Goal: Task Accomplishment & Management: Use online tool/utility

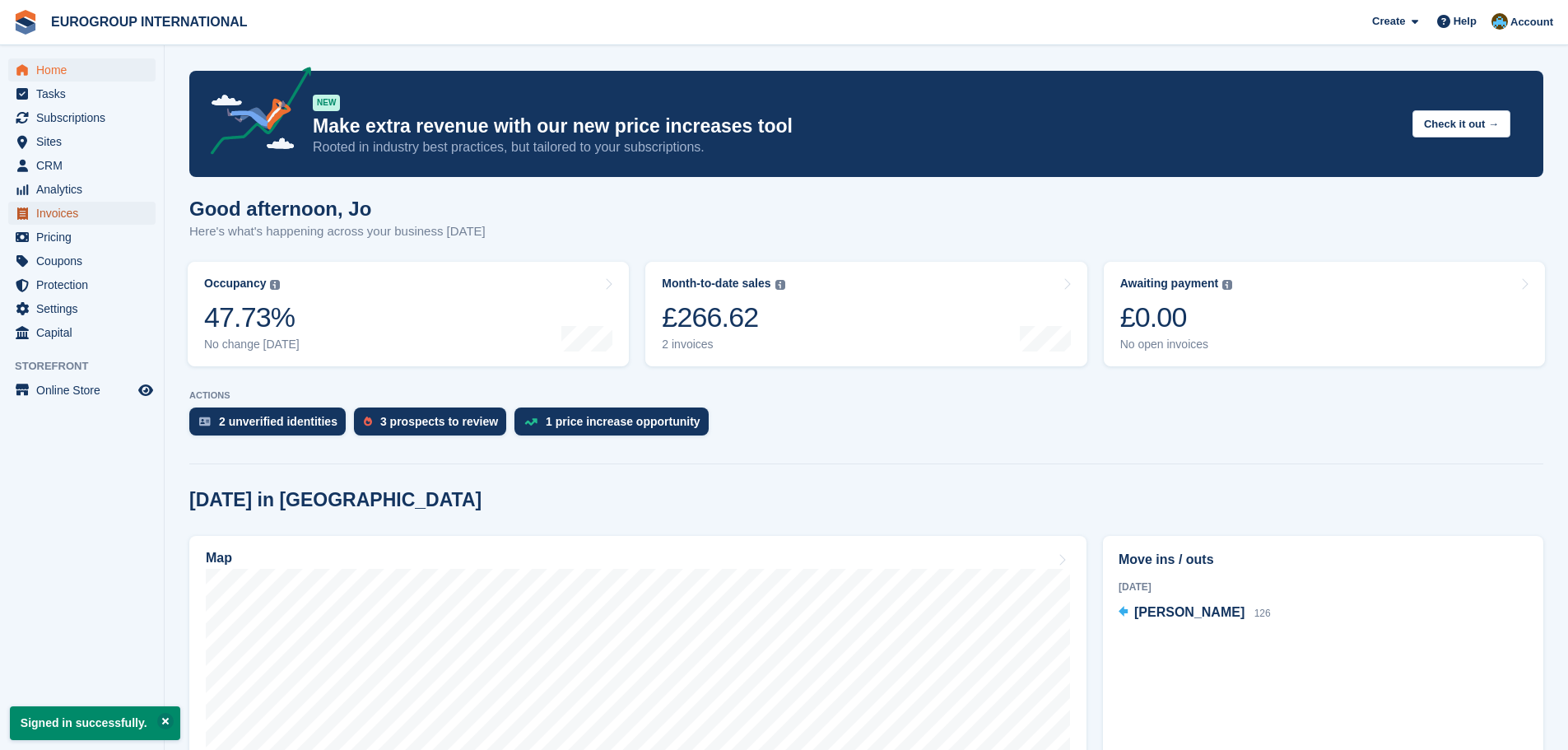
click at [58, 216] on span "Invoices" at bounding box center [86, 213] width 99 height 23
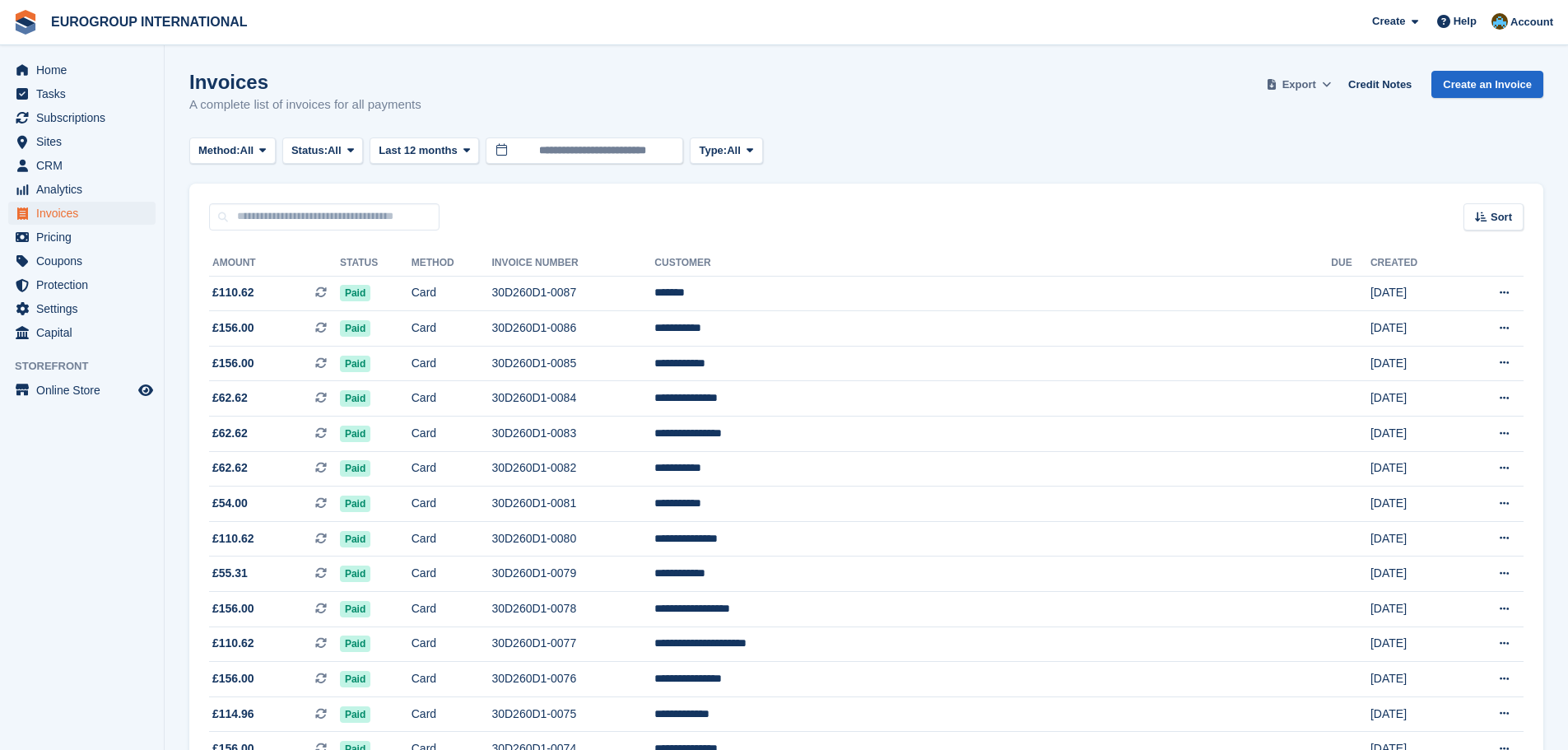
click at [1330, 79] on icon at bounding box center [1327, 84] width 9 height 11
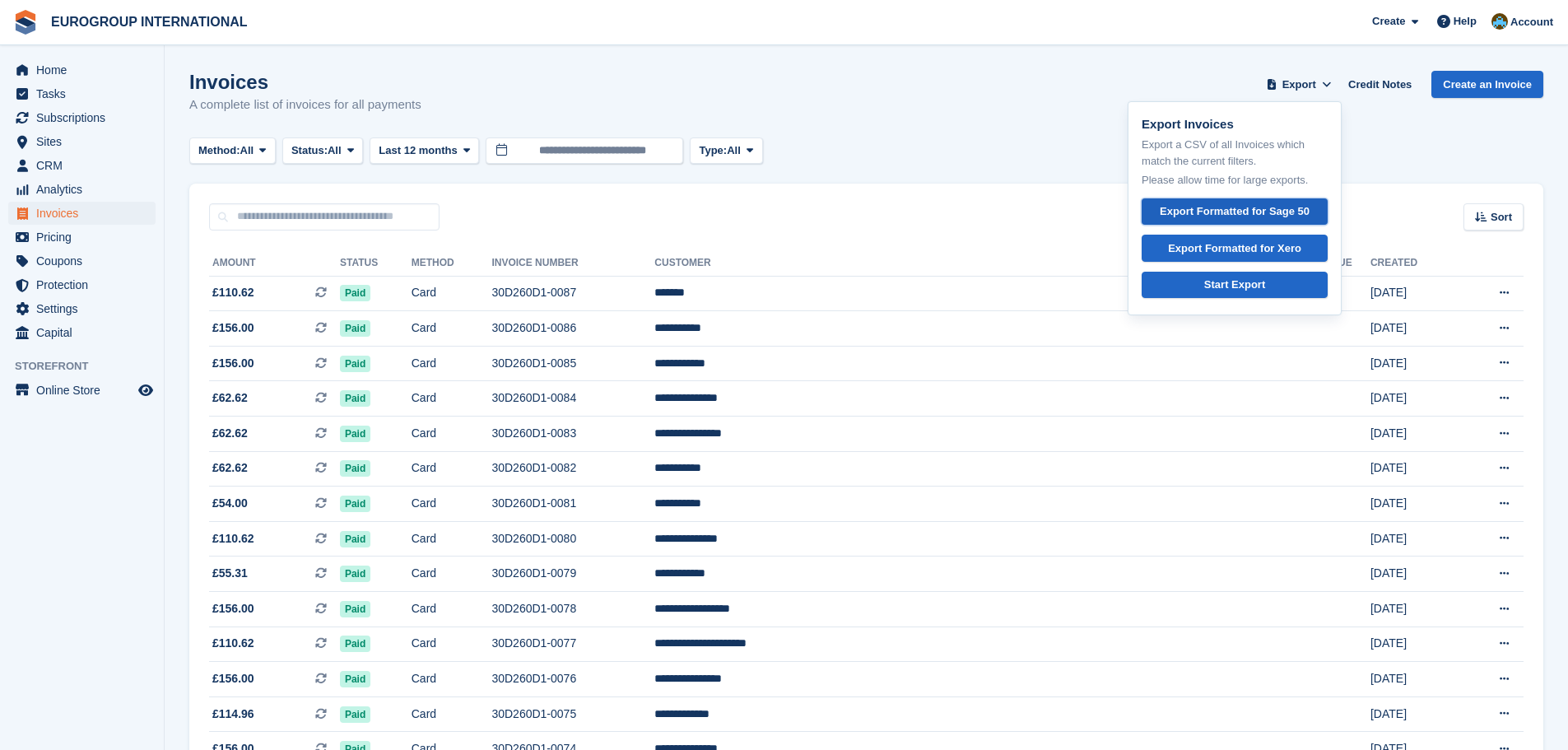
click at [1259, 207] on div "Export Formatted for Sage 50" at bounding box center [1235, 212] width 150 height 16
drag, startPoint x: 1108, startPoint y: 71, endPoint x: 623, endPoint y: 93, distance: 485.5
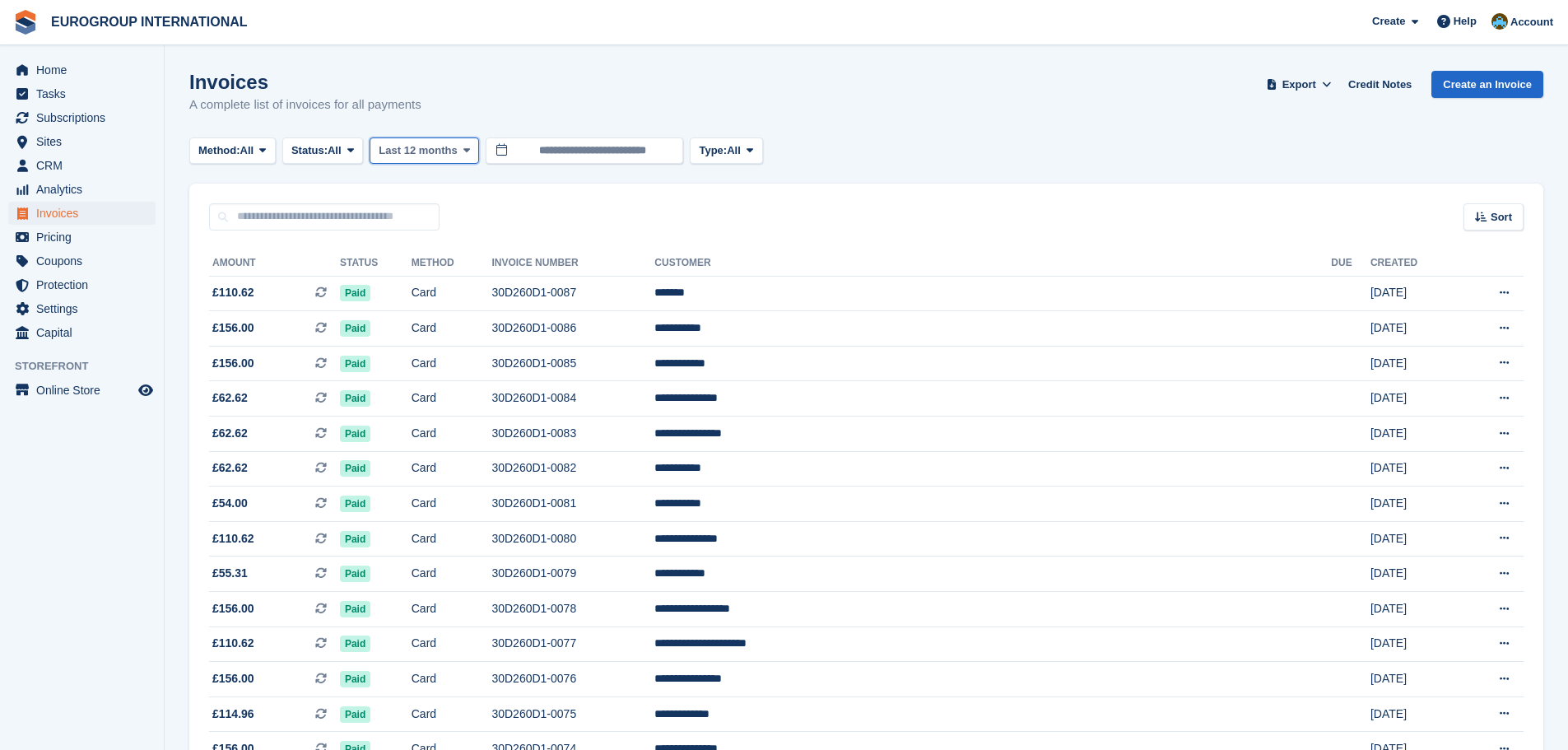
click at [426, 147] on span "Last 12 months" at bounding box center [418, 150] width 79 height 16
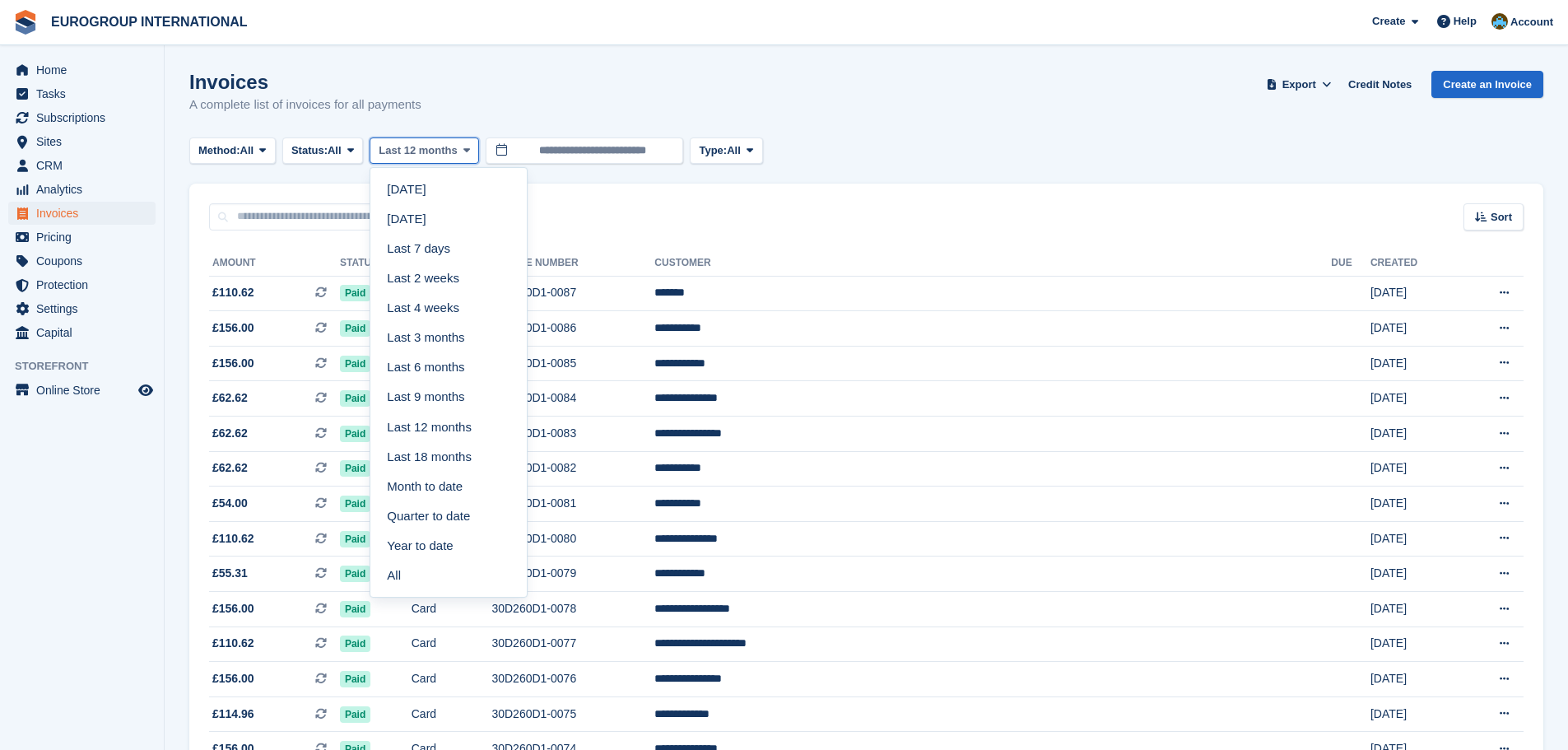
click at [426, 147] on span "Last 12 months" at bounding box center [418, 150] width 79 height 16
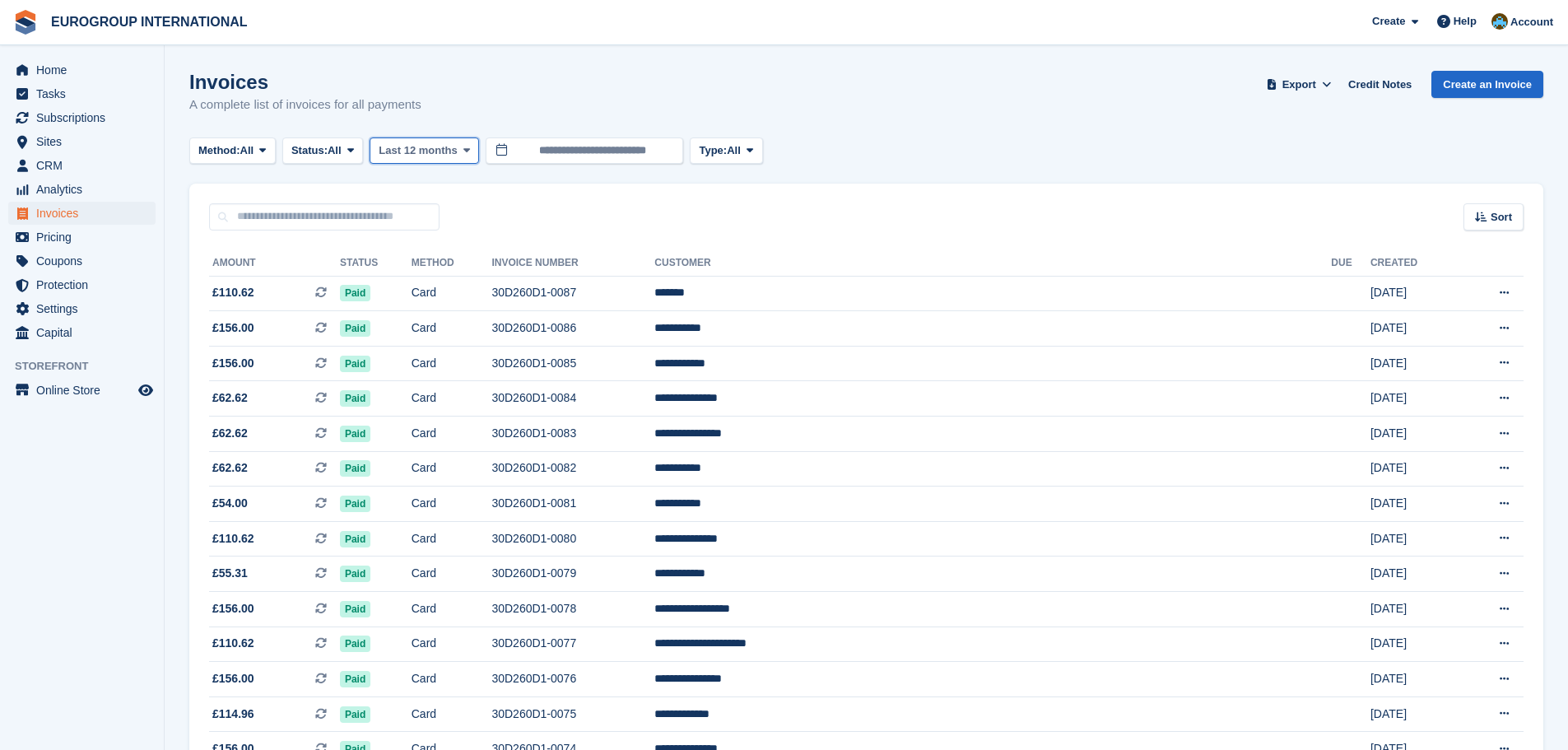
click at [451, 149] on span "Last 12 months" at bounding box center [418, 150] width 79 height 16
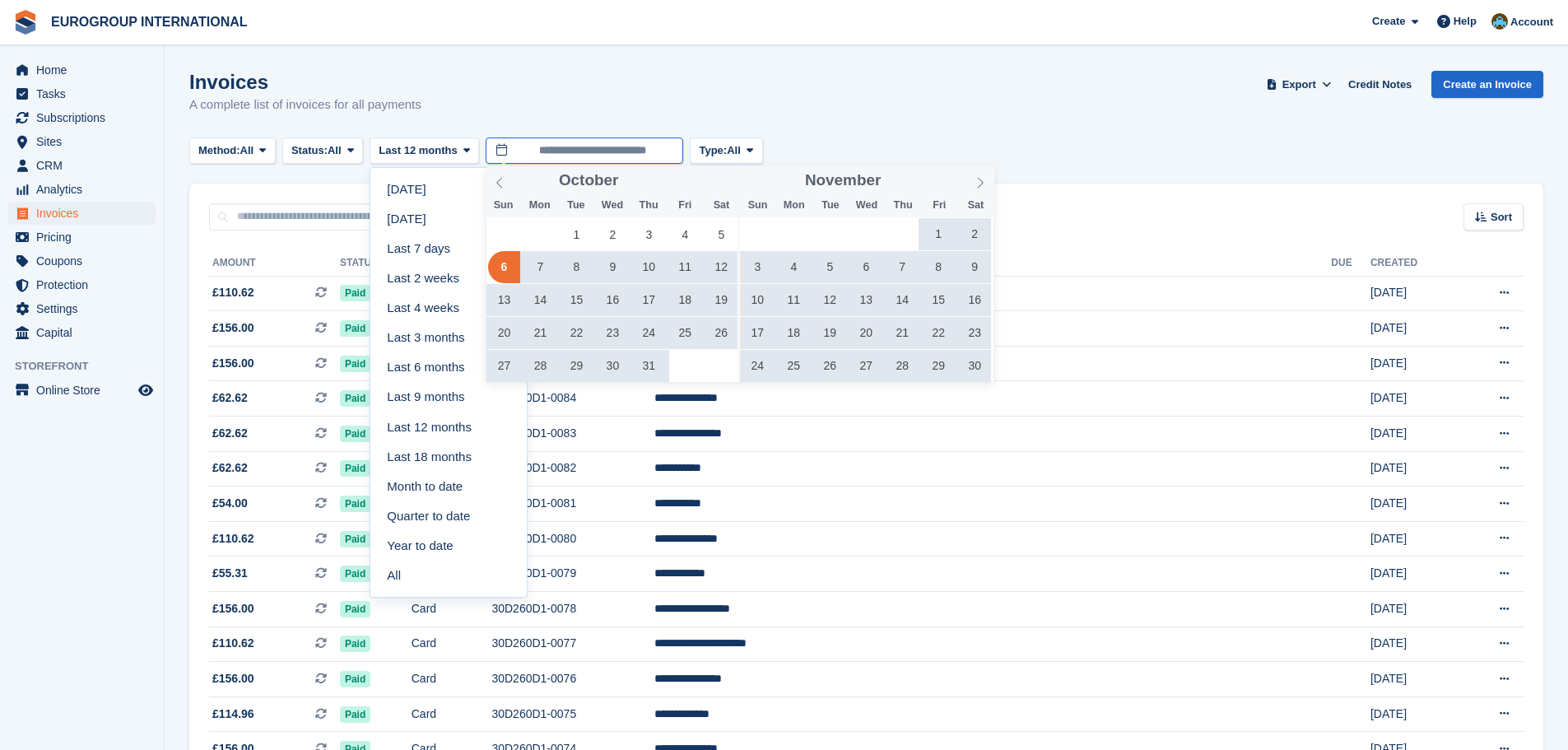
click at [547, 146] on input "**********" at bounding box center [584, 151] width 197 height 27
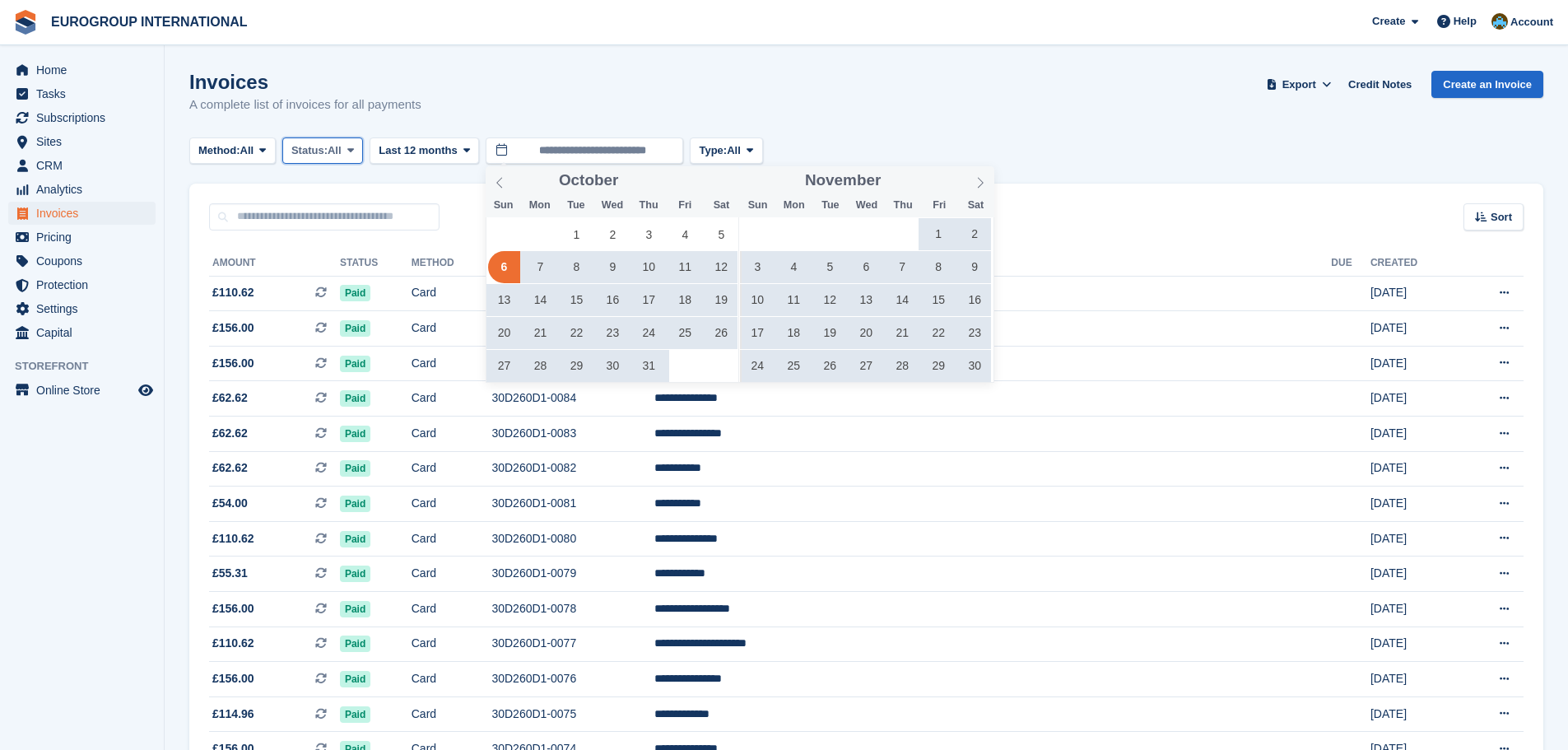
click at [350, 150] on span at bounding box center [350, 150] width 13 height 13
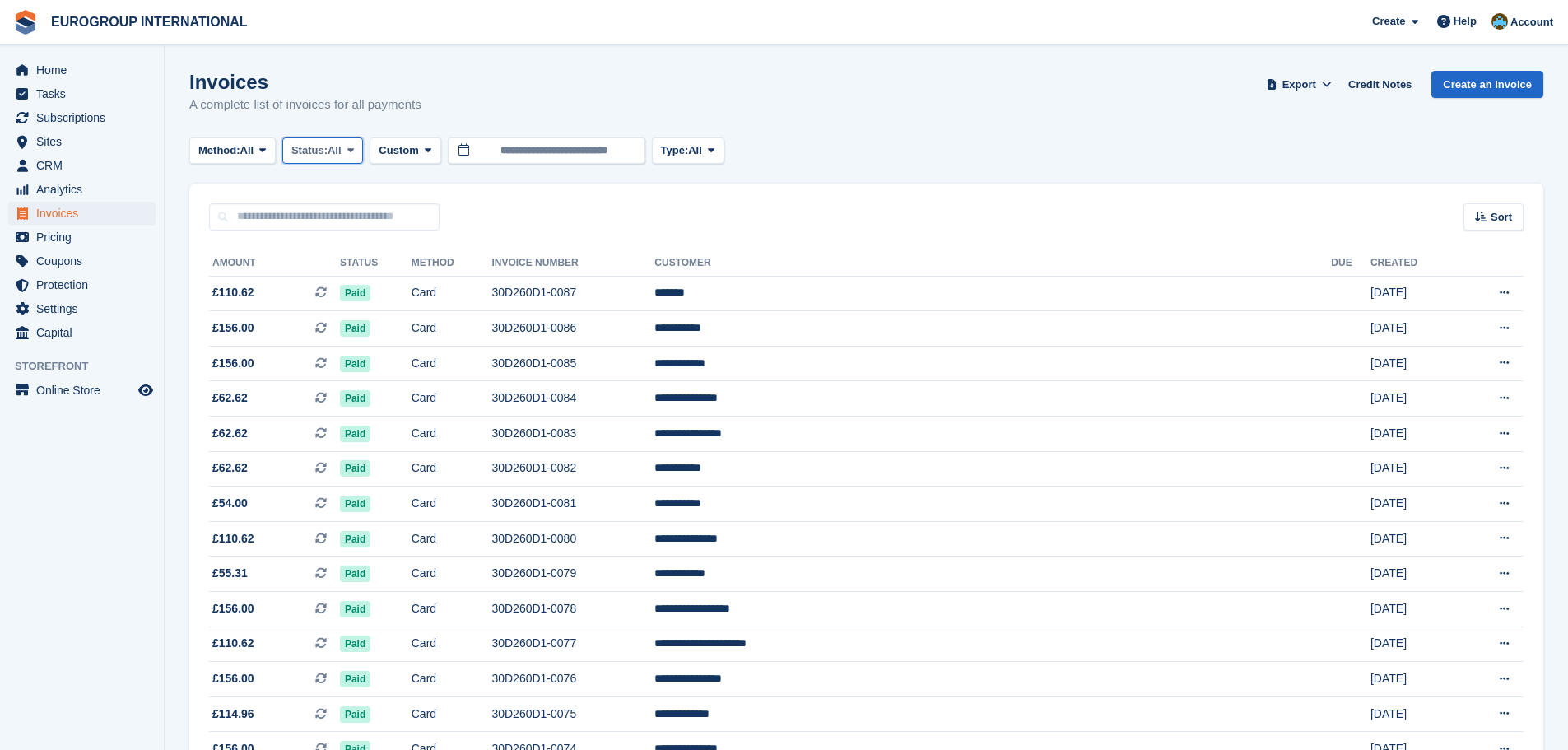
click at [342, 153] on span "All" at bounding box center [335, 150] width 14 height 16
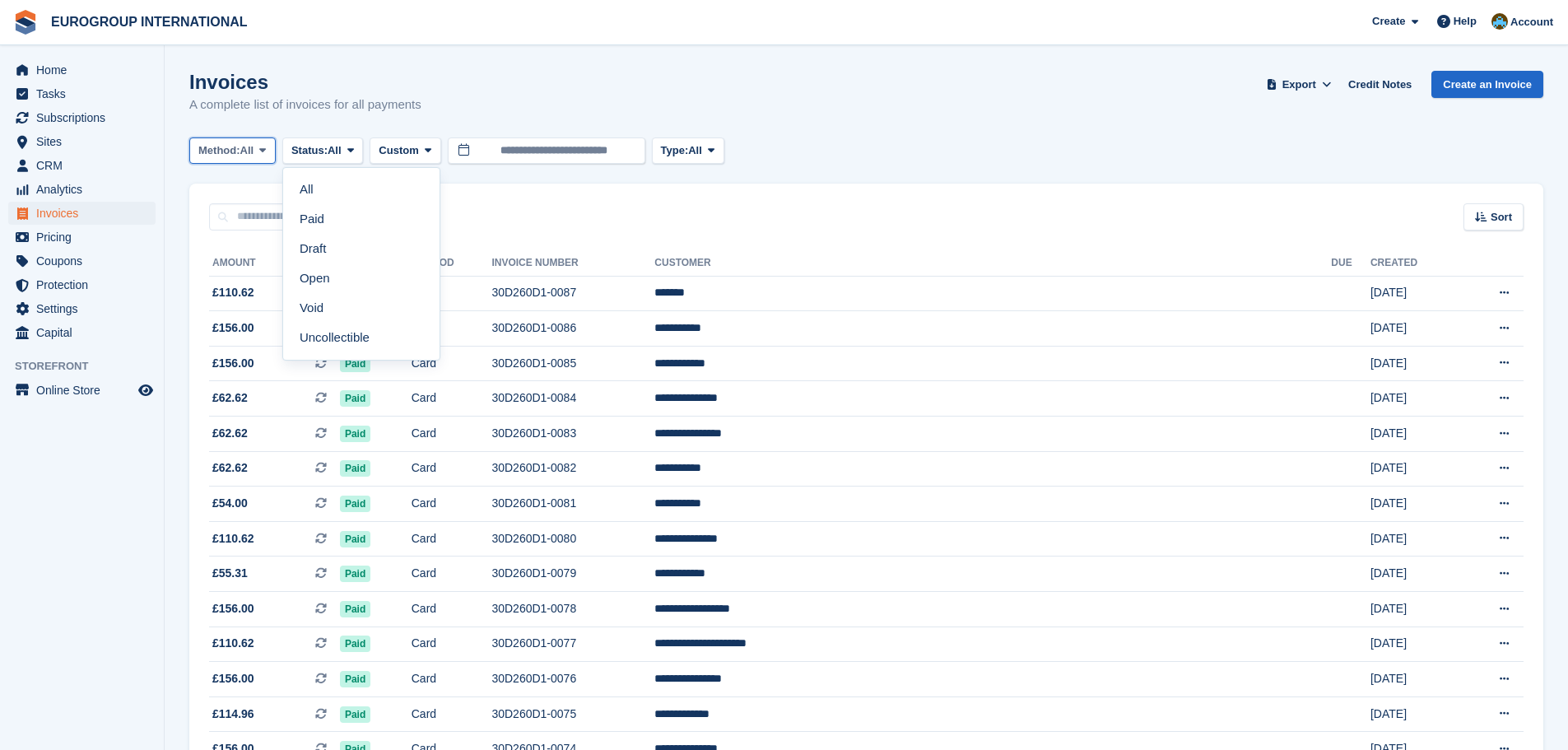
click at [251, 149] on span "All" at bounding box center [247, 150] width 14 height 16
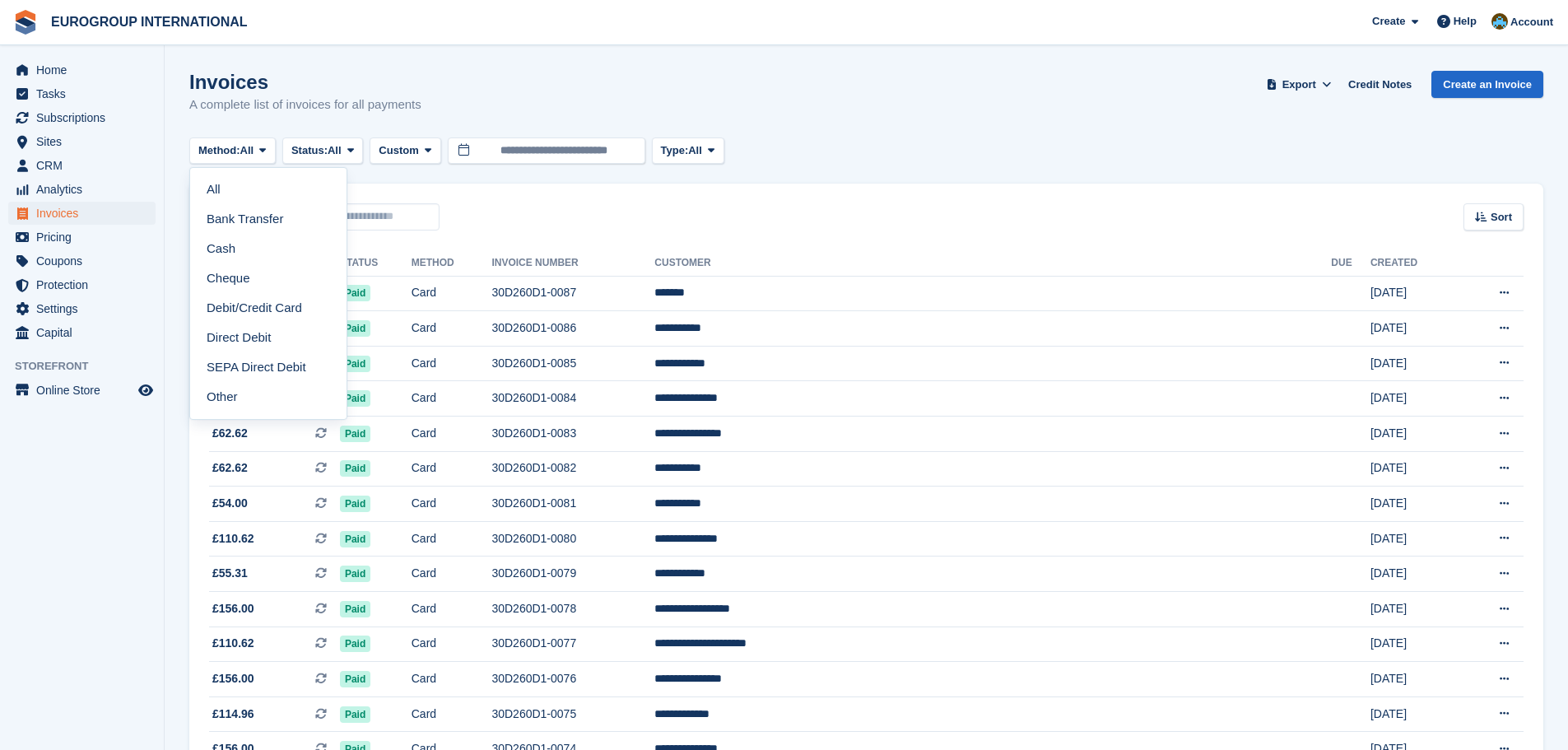
click at [685, 96] on div "Invoices A complete list of invoices for all payments Export Export Invoices Ex…" at bounding box center [866, 102] width 1354 height 63
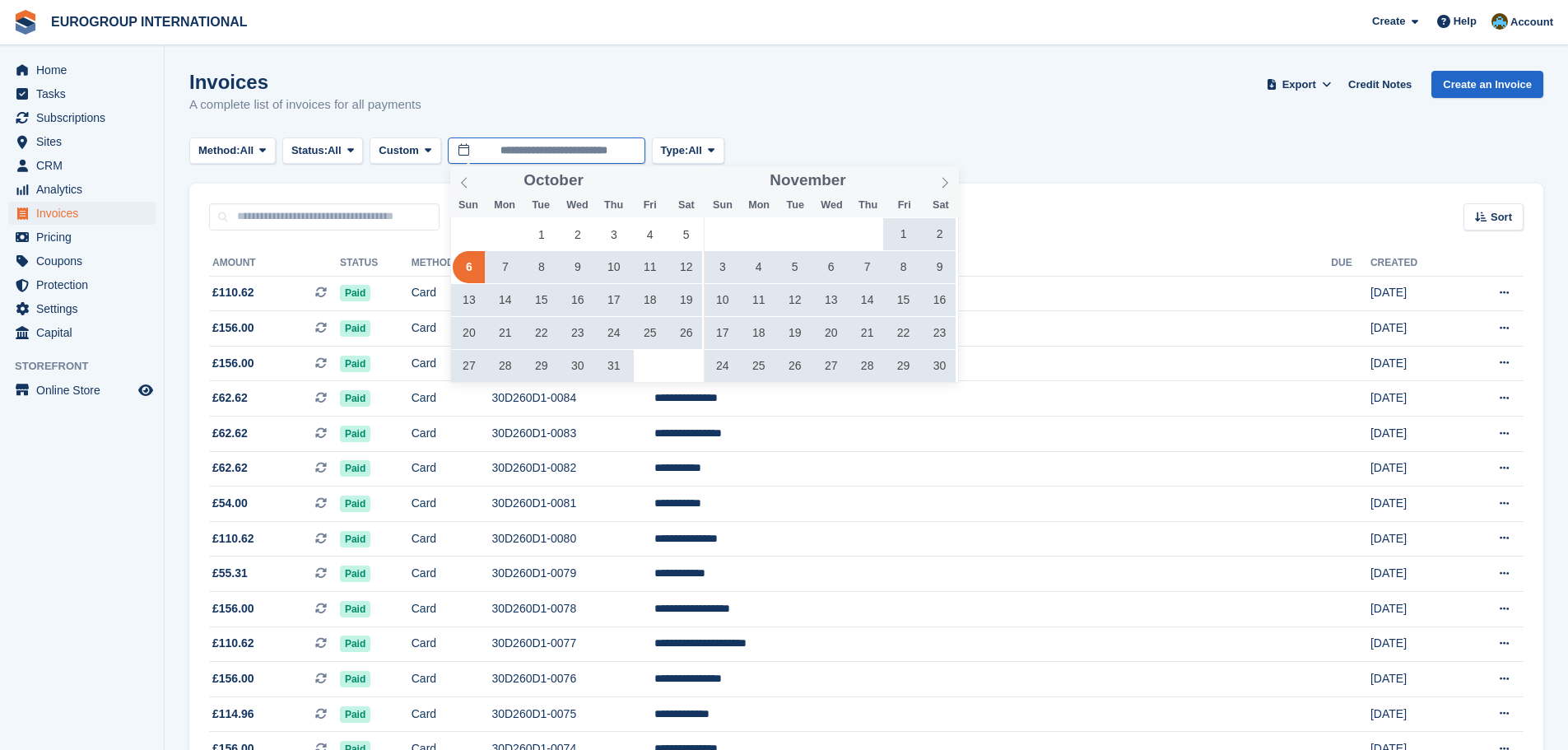
click at [549, 151] on input "**********" at bounding box center [546, 151] width 197 height 27
click at [942, 182] on icon at bounding box center [945, 182] width 12 height 12
type input "****"
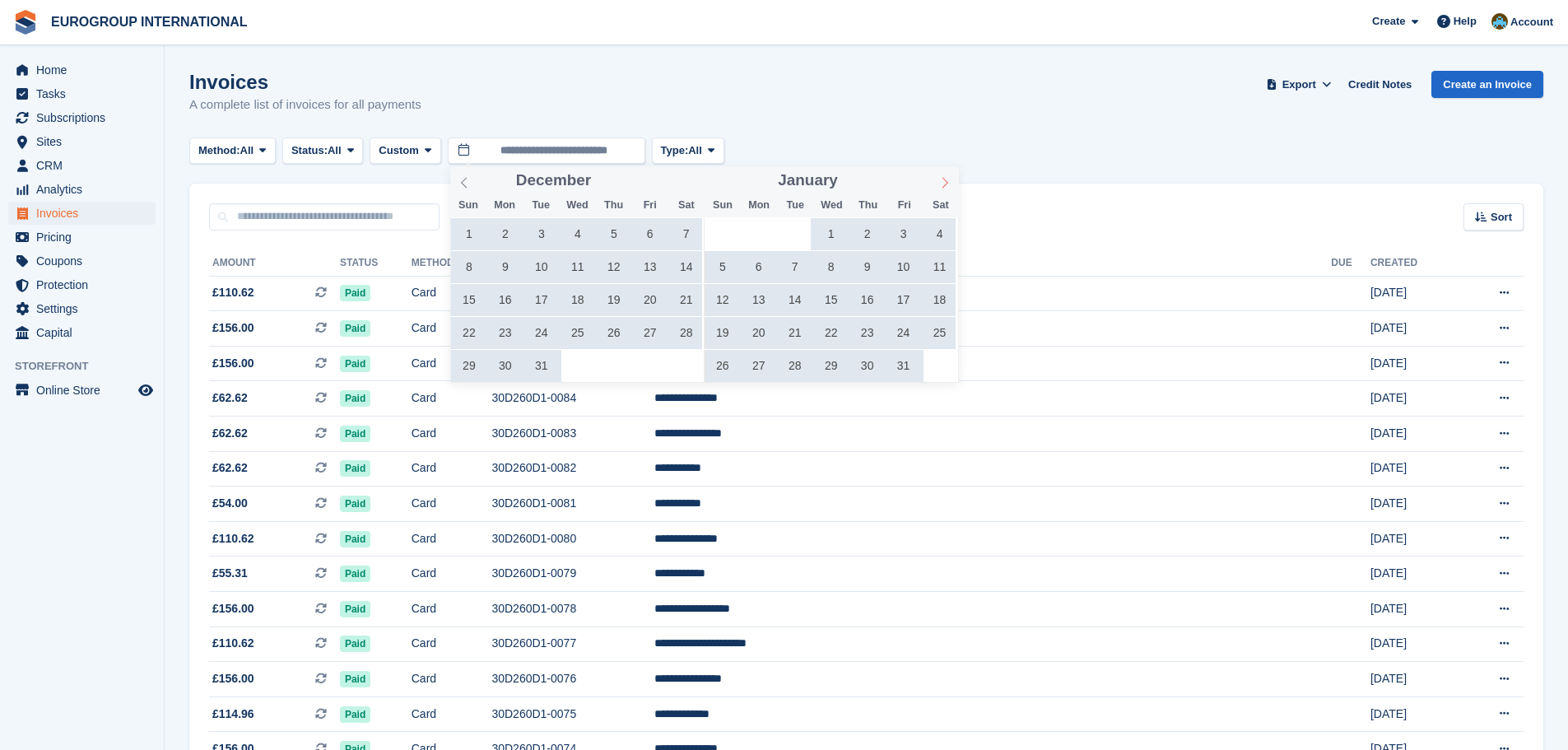
click at [942, 182] on icon at bounding box center [945, 182] width 12 height 12
type input "****"
click at [942, 182] on icon at bounding box center [945, 182] width 12 height 12
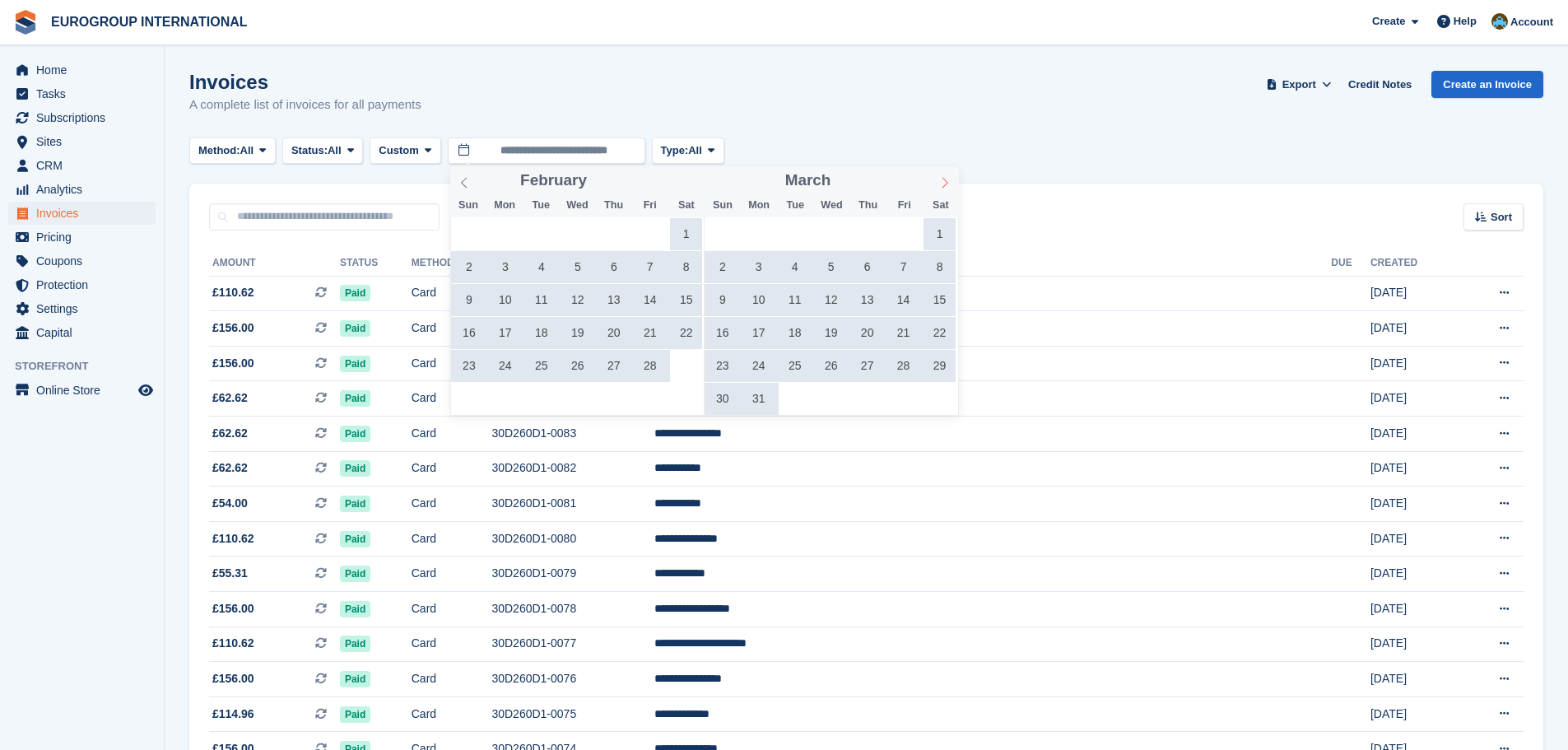
click at [942, 182] on icon at bounding box center [945, 182] width 12 height 12
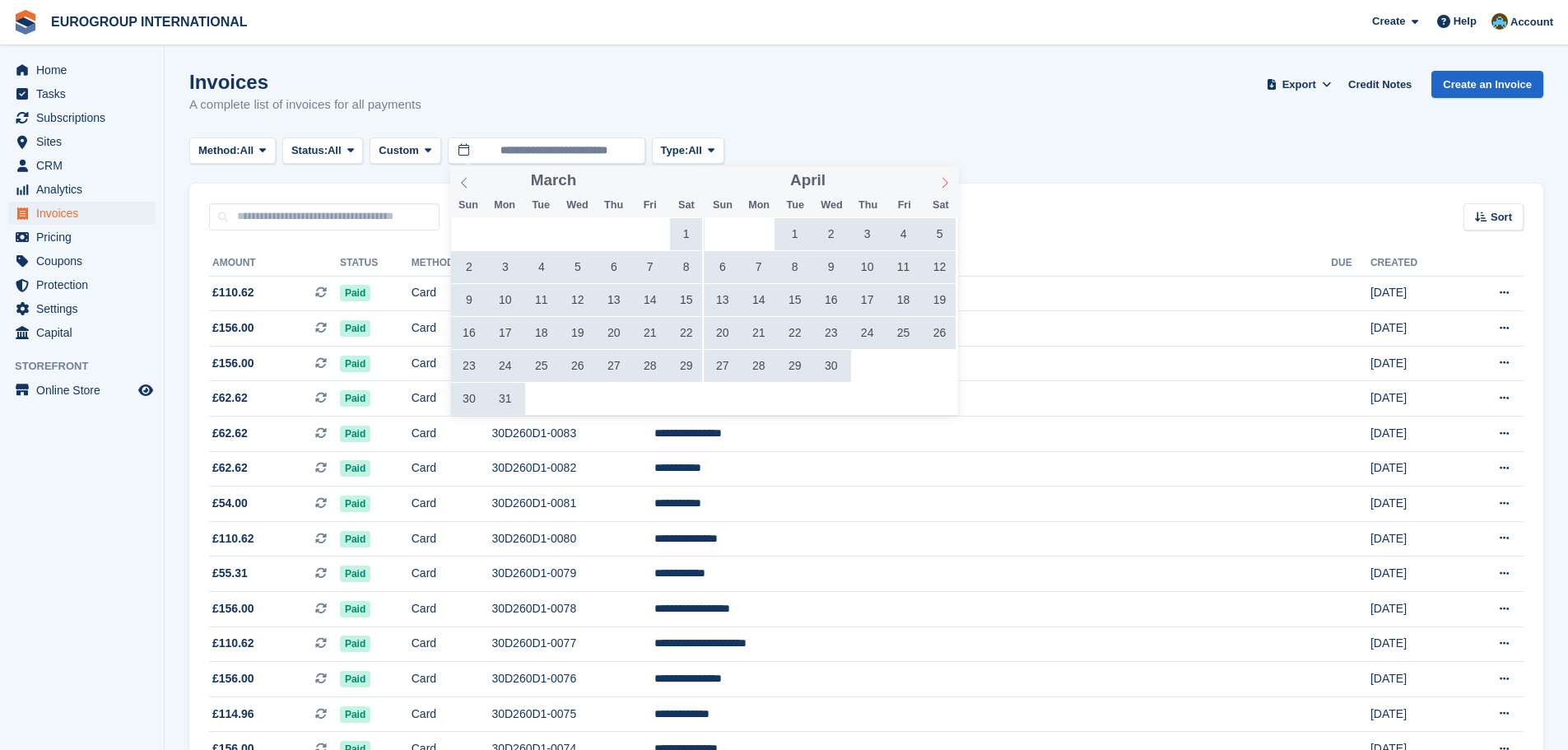
click at [942, 182] on icon at bounding box center [945, 182] width 12 height 12
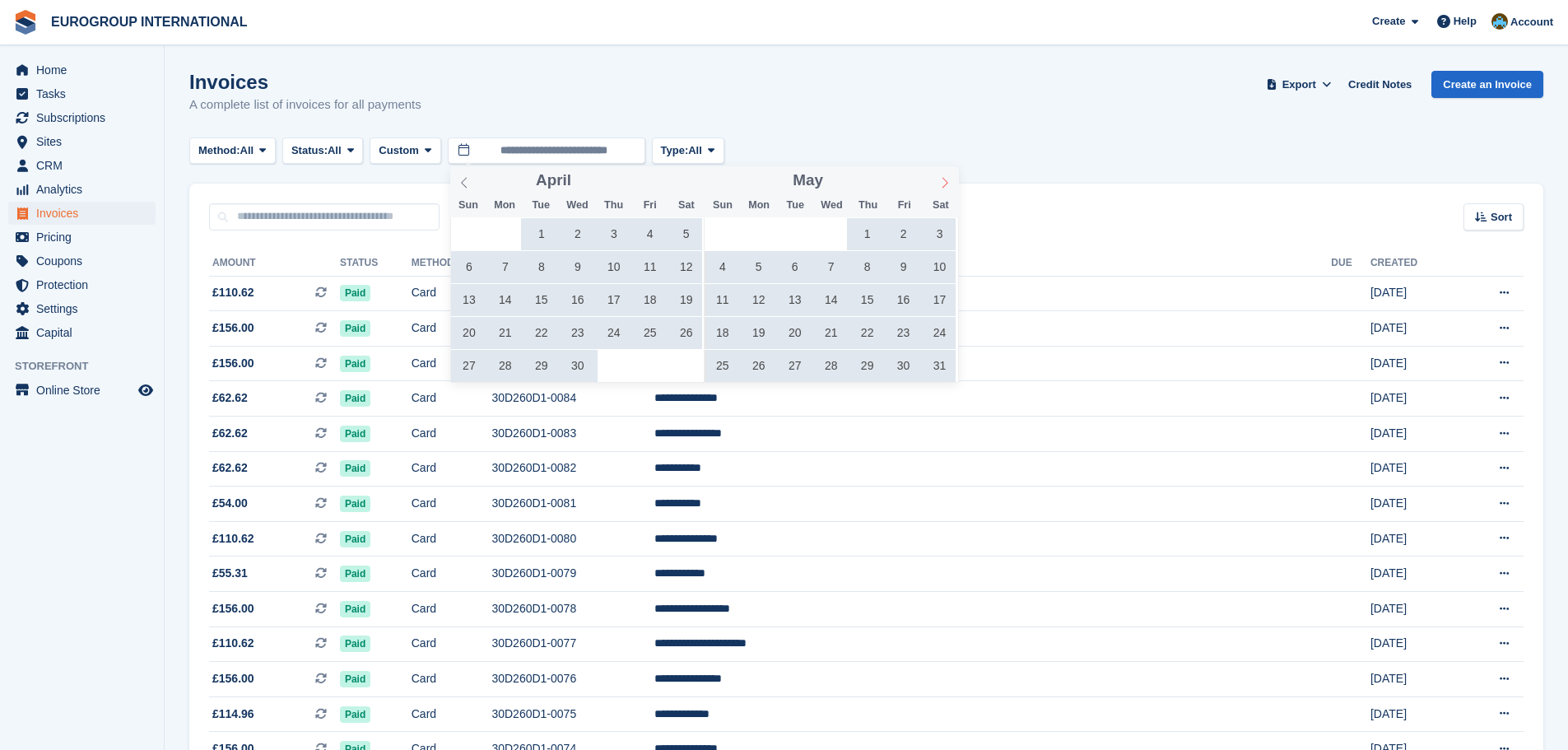
click at [942, 182] on icon at bounding box center [945, 182] width 12 height 12
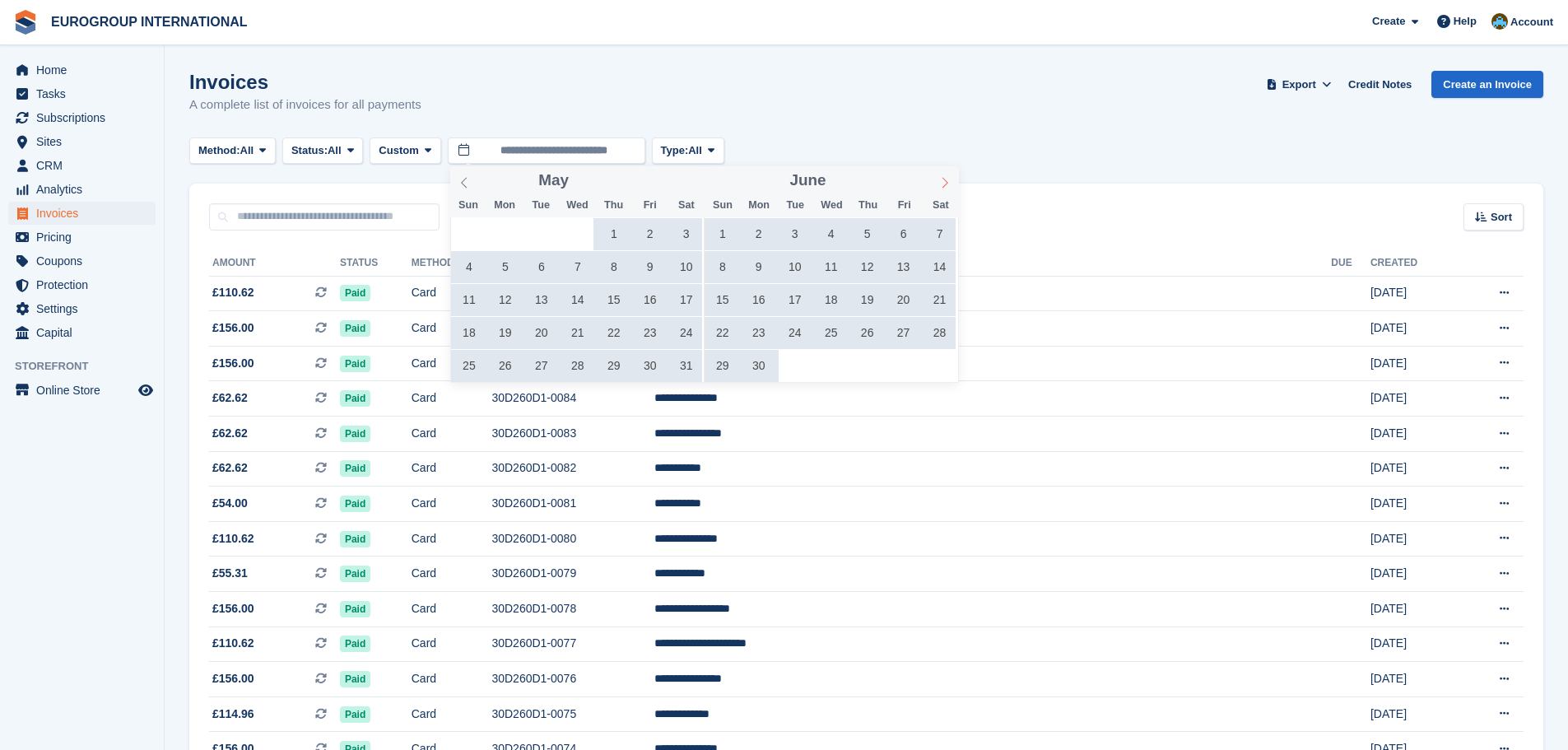
click at [942, 181] on icon at bounding box center [945, 182] width 12 height 12
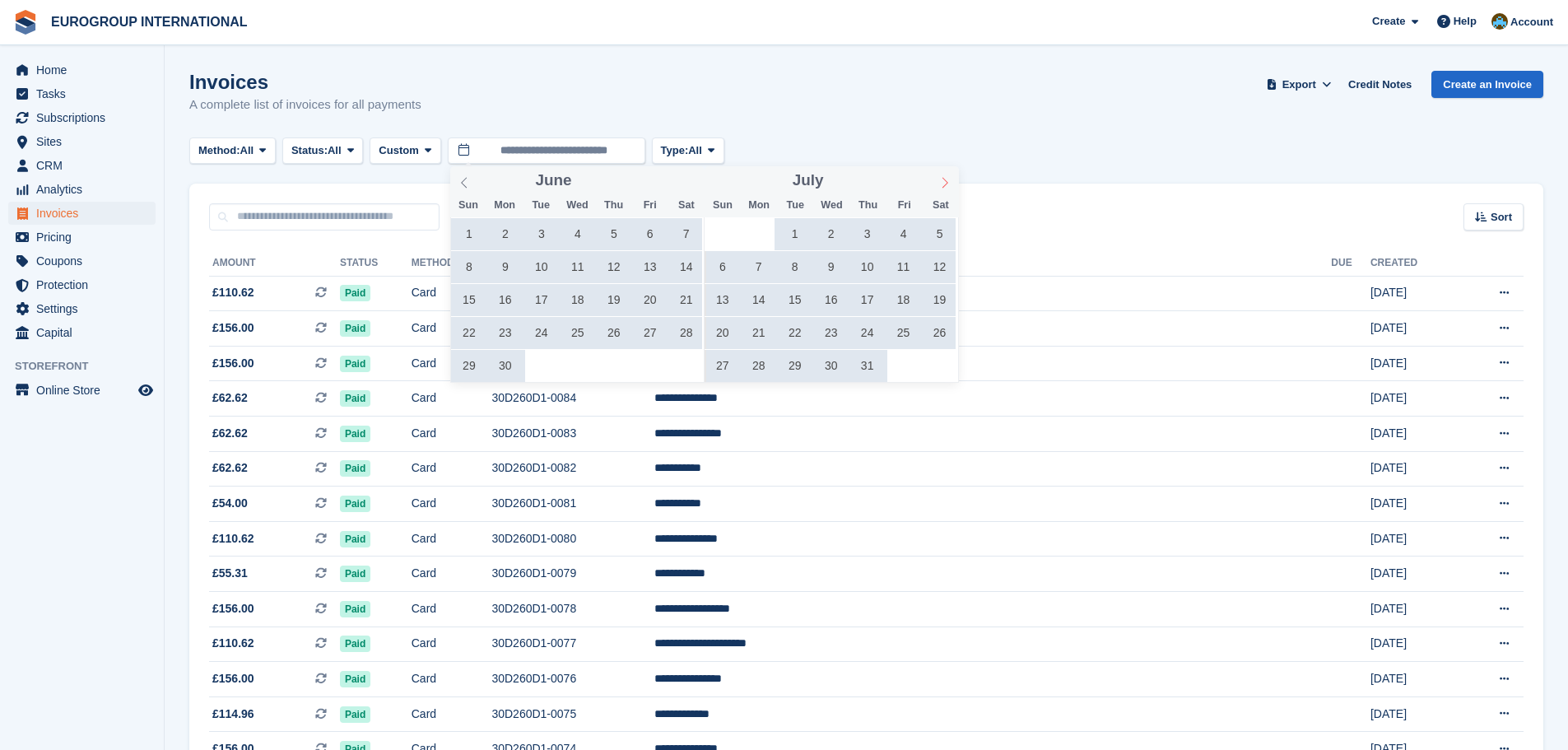
click at [942, 181] on icon at bounding box center [945, 182] width 12 height 12
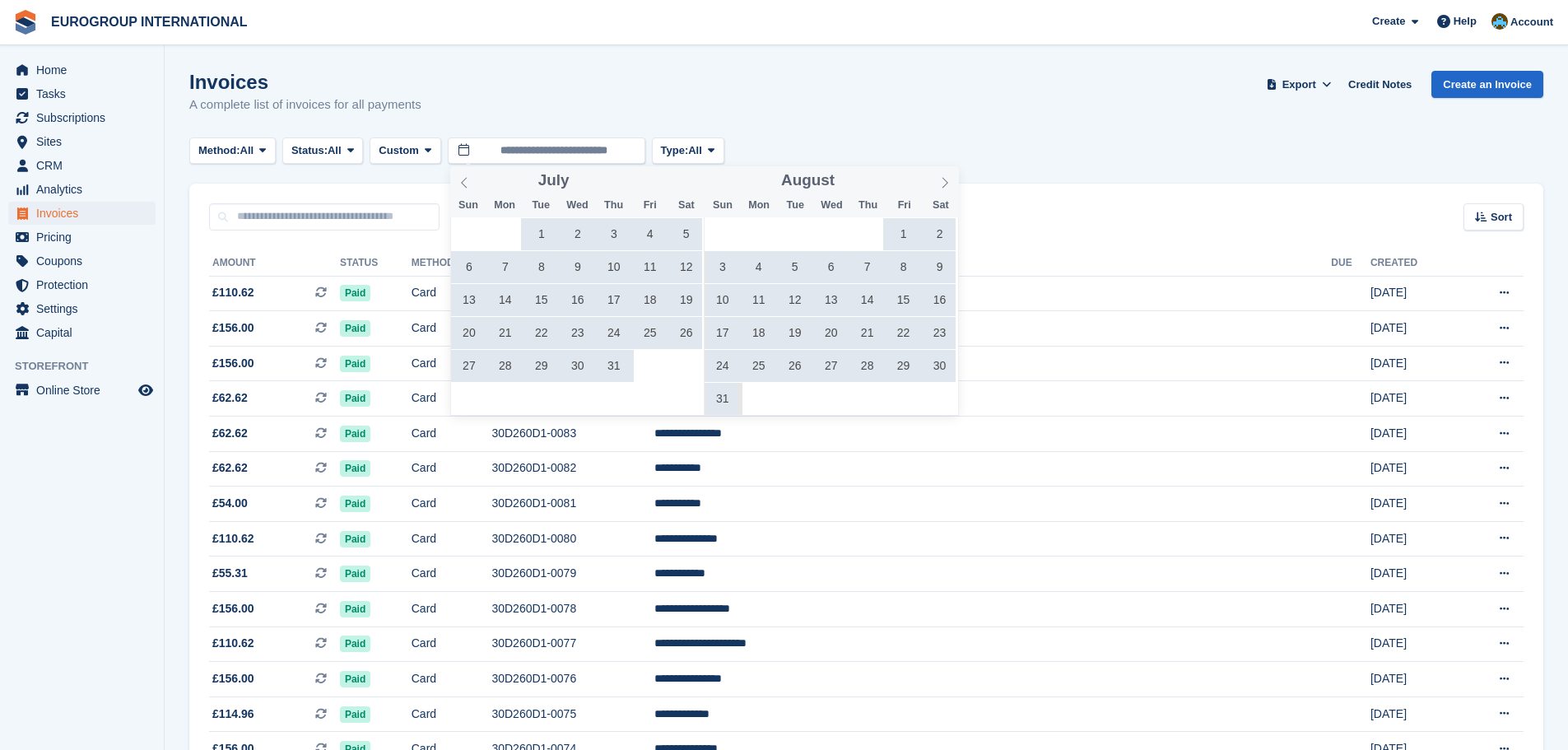
click at [900, 232] on span "1" at bounding box center [904, 234] width 32 height 32
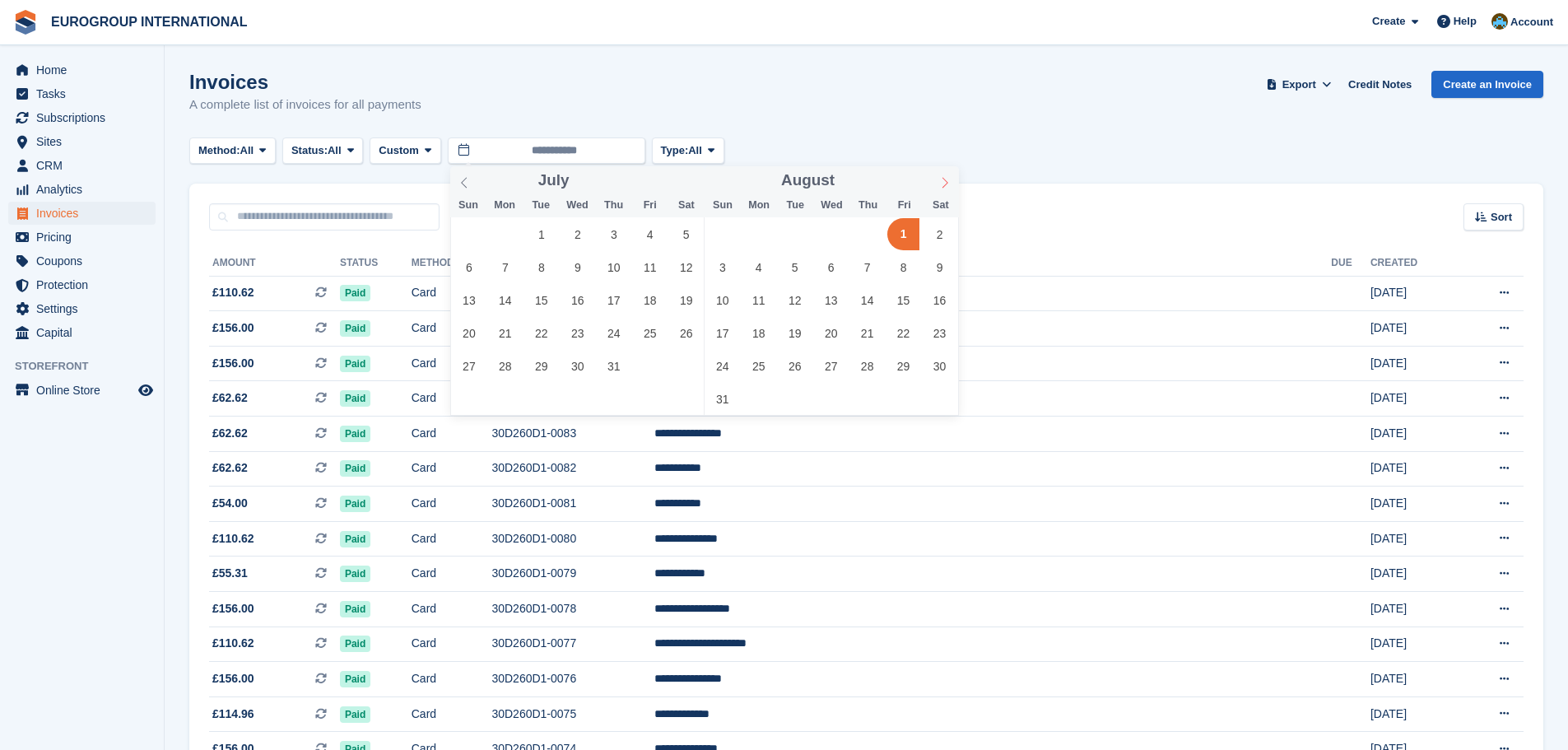
click at [943, 179] on icon at bounding box center [945, 182] width 12 height 12
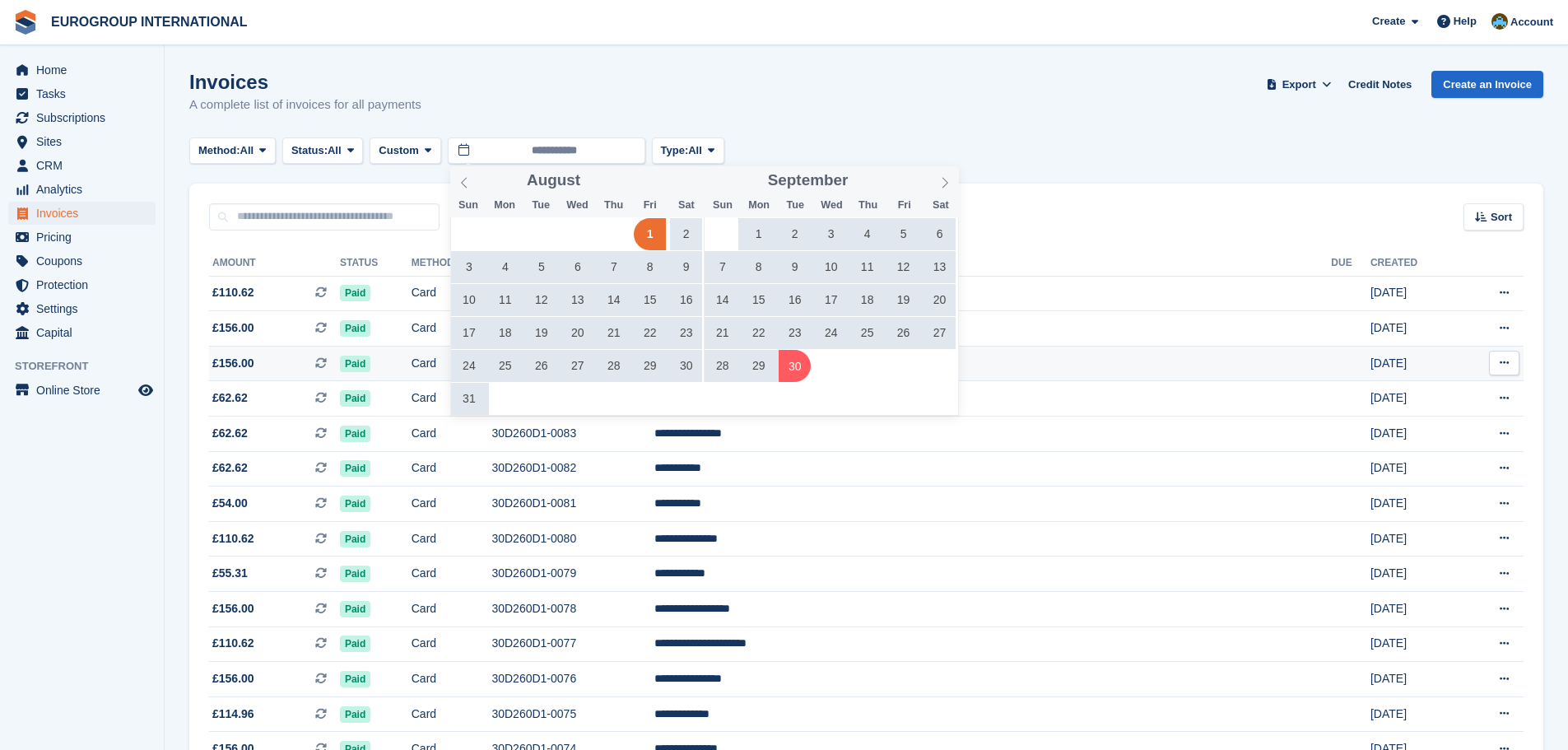
click at [794, 362] on span "30" at bounding box center [795, 366] width 32 height 32
type input "**********"
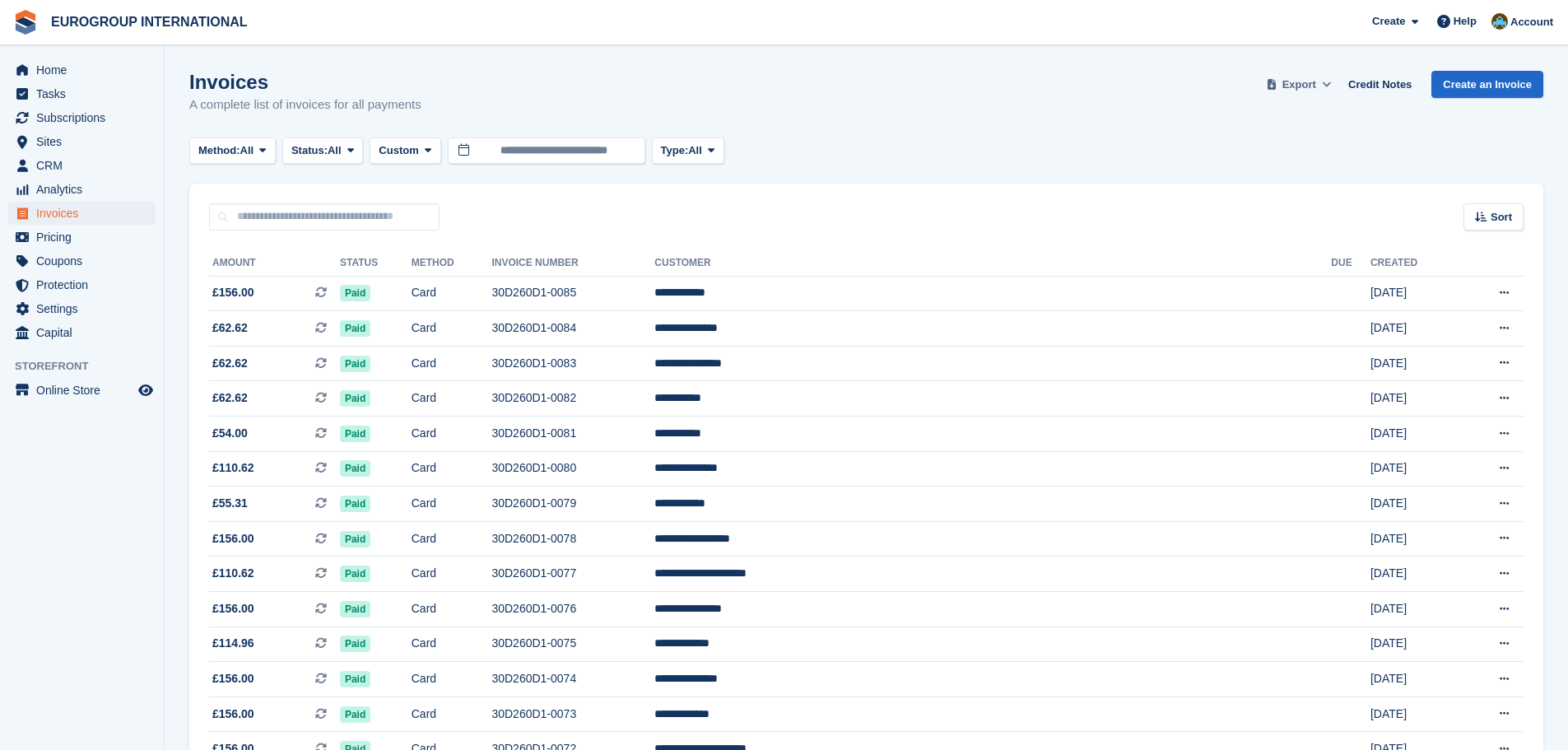
click at [1312, 83] on span "Export" at bounding box center [1299, 85] width 34 height 16
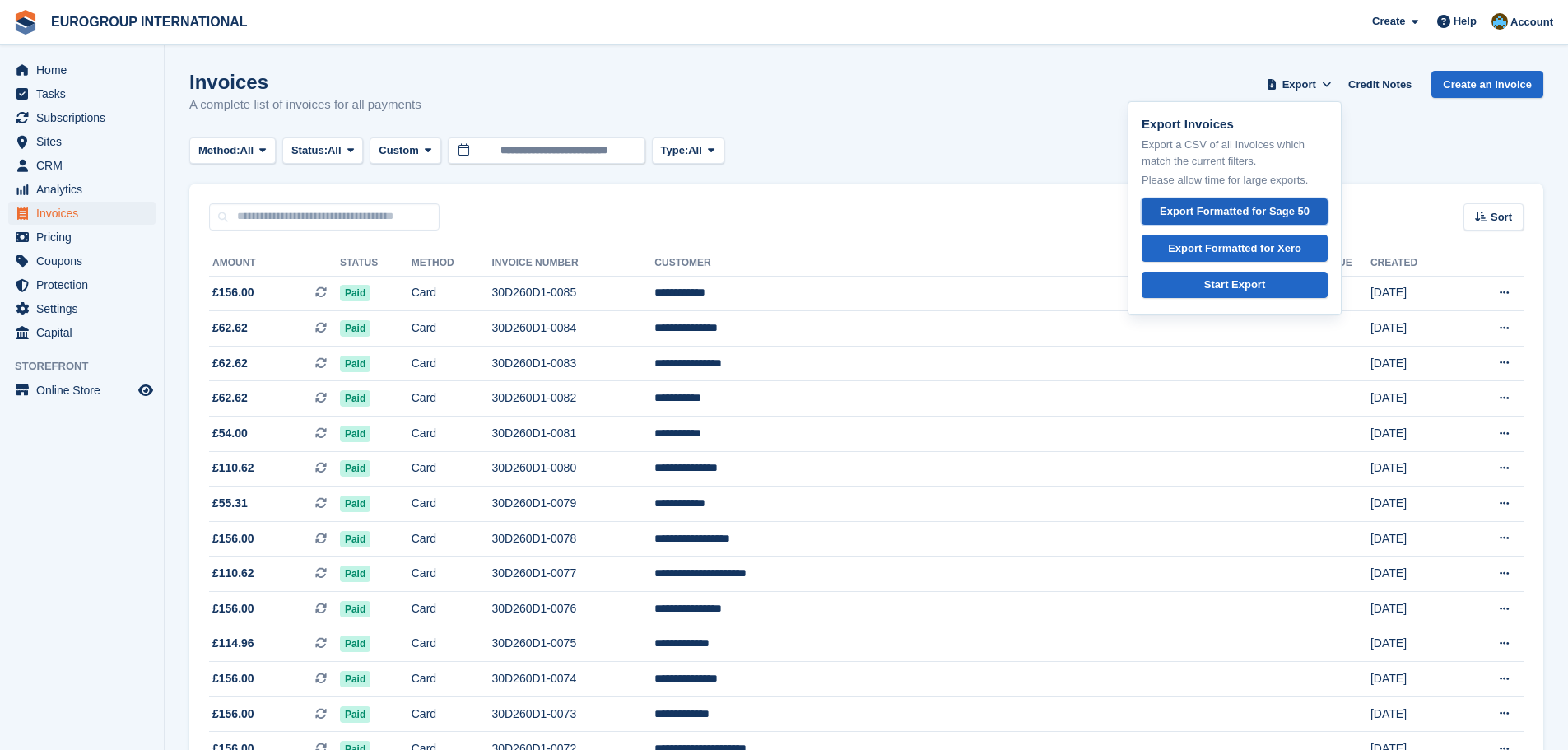
click at [1234, 206] on div "Export Formatted for Sage 50" at bounding box center [1235, 212] width 150 height 16
